Goal: Find specific page/section: Find specific page/section

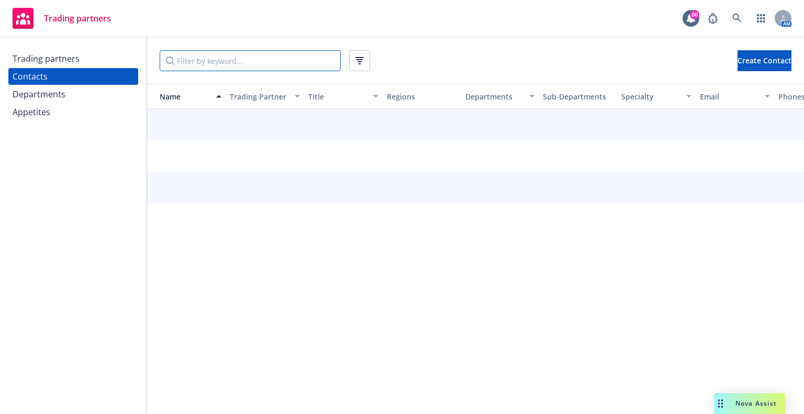
click at [192, 66] on input "Filter by keyword..." at bounding box center [250, 60] width 181 height 21
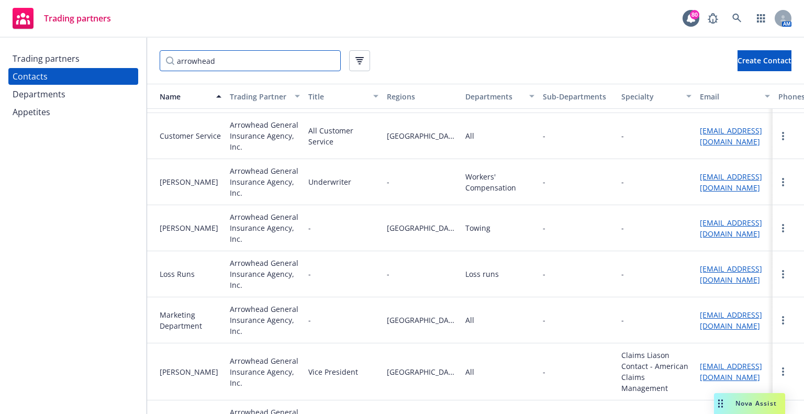
scroll to position [262, 0]
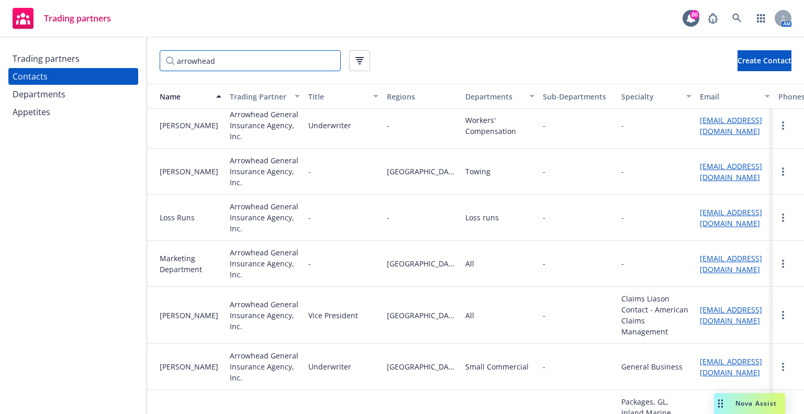
type input "arrowhead"
click at [79, 62] on div "Trading partners" at bounding box center [73, 58] width 121 height 17
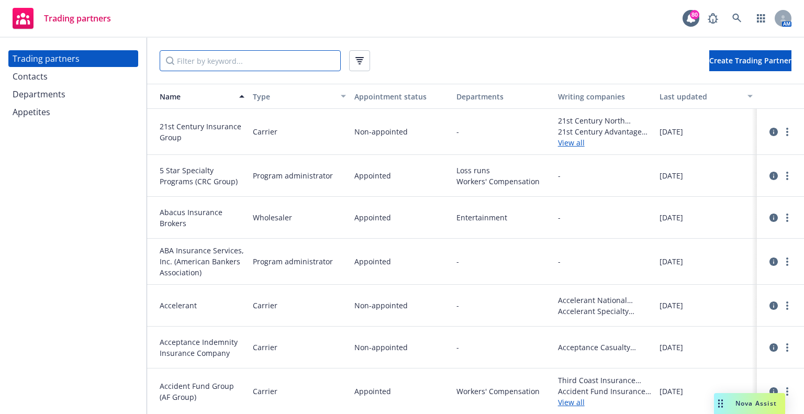
click at [218, 64] on input "Filter by keyword..." at bounding box center [250, 60] width 181 height 21
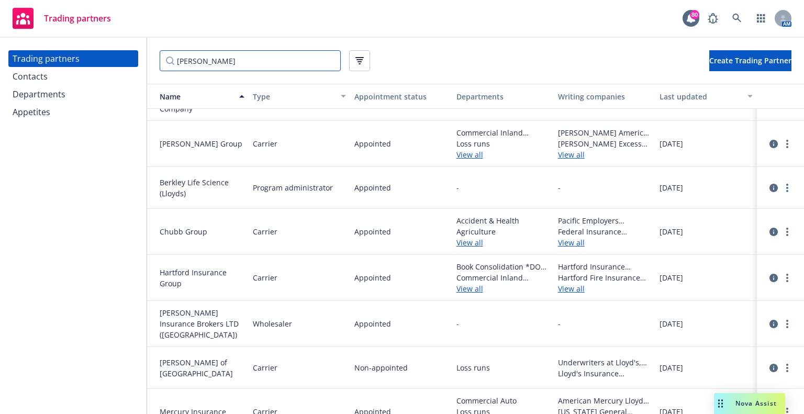
scroll to position [52, 0]
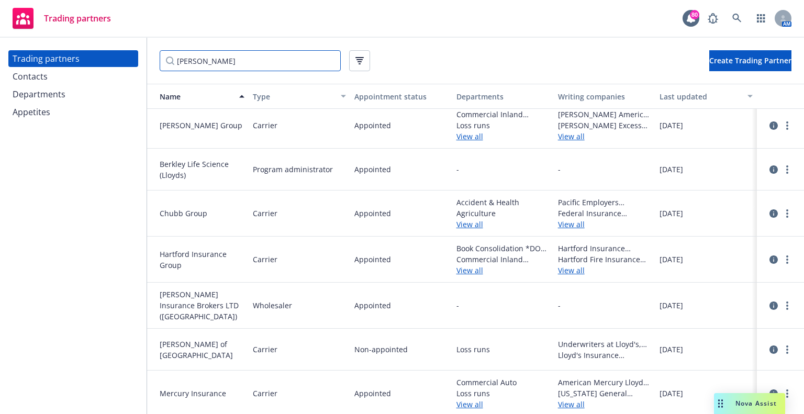
type input "[PERSON_NAME]"
click at [770, 346] on icon "circleInformation" at bounding box center [774, 350] width 8 height 8
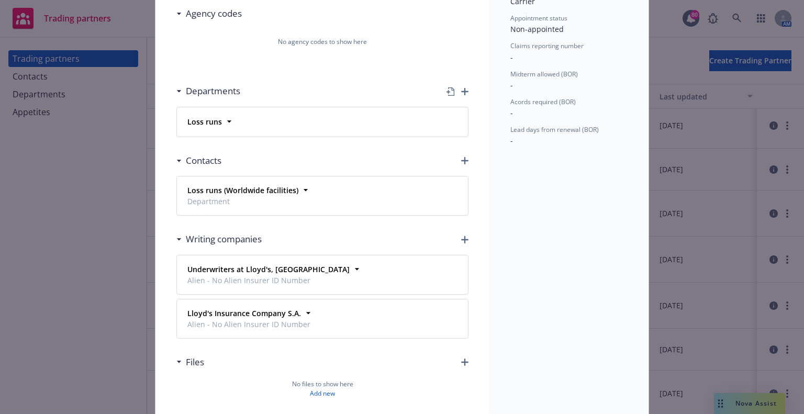
scroll to position [88, 0]
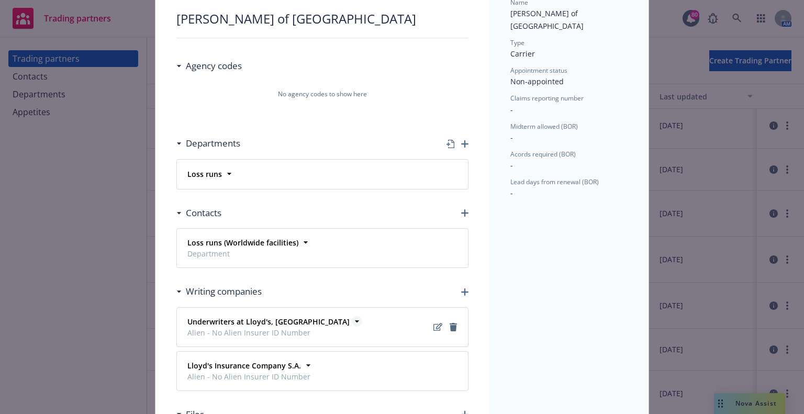
click at [257, 324] on strong "Underwriters at Lloyd's, [GEOGRAPHIC_DATA]" at bounding box center [268, 322] width 162 height 10
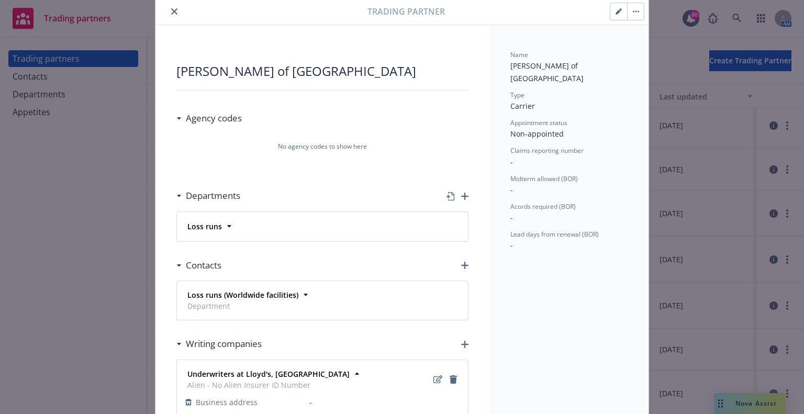
scroll to position [0, 0]
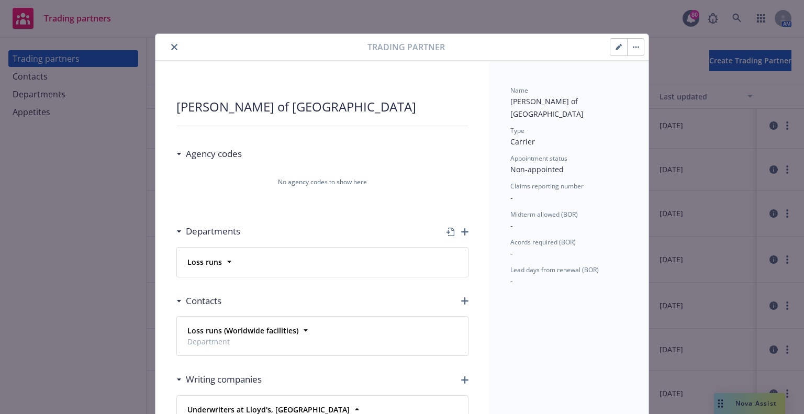
click at [171, 48] on icon "close" at bounding box center [174, 47] width 6 height 6
